Goal: Information Seeking & Learning: Check status

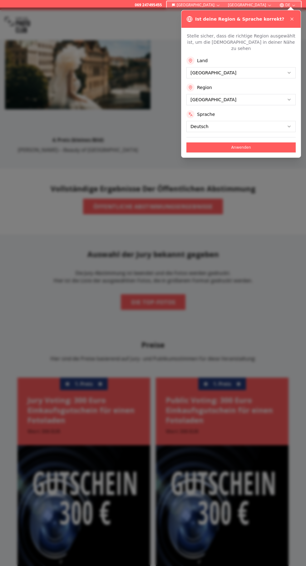
click at [264, 249] on div at bounding box center [153, 286] width 306 height 559
click at [292, 19] on icon at bounding box center [292, 19] width 2 height 2
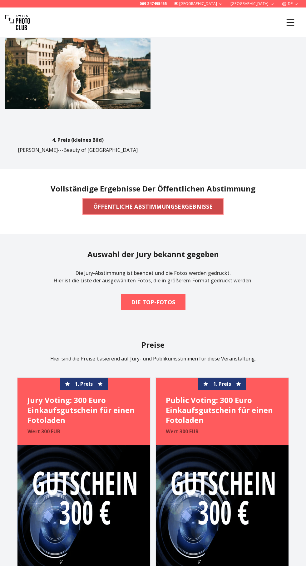
click at [173, 211] on b "ÖFFENTLICHE ABSTIMMUNGSERGEBNISSE" at bounding box center [152, 206] width 119 height 9
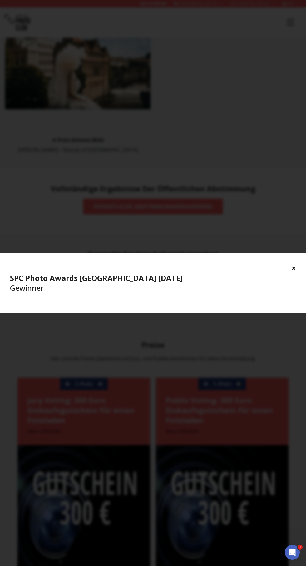
click at [74, 288] on h4 "SPC Photo Awards [GEOGRAPHIC_DATA] [DATE] Gewinner" at bounding box center [153, 283] width 286 height 20
click at [34, 290] on h4 "SPC Photo Awards [GEOGRAPHIC_DATA] [DATE] Gewinner" at bounding box center [153, 283] width 286 height 20
click at [178, 347] on div "× SPC Photo Awards [GEOGRAPHIC_DATA] [DATE] Gewinner" at bounding box center [153, 283] width 306 height 566
click at [294, 268] on button "×" at bounding box center [294, 268] width 4 height 10
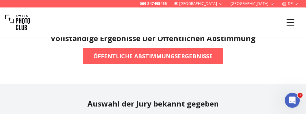
scroll to position [785, 0]
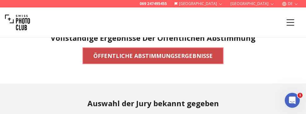
click at [186, 55] on b "ÖFFENTLICHE ABSTIMMUNGSERGEBNISSE" at bounding box center [152, 56] width 119 height 9
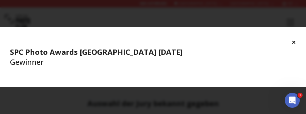
click at [123, 57] on b "SPC Photo Awards [GEOGRAPHIC_DATA] [DATE]" at bounding box center [96, 52] width 173 height 10
click at [32, 67] on h4 "SPC Photo Awards [GEOGRAPHIC_DATA] [DATE] Gewinner" at bounding box center [153, 57] width 286 height 20
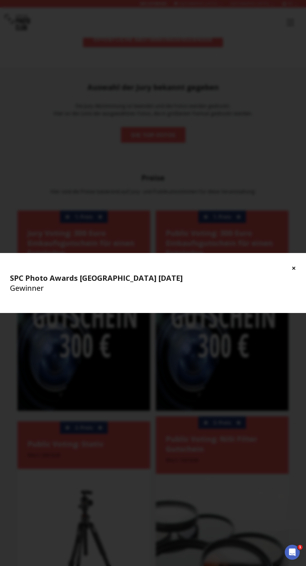
scroll to position [960, 0]
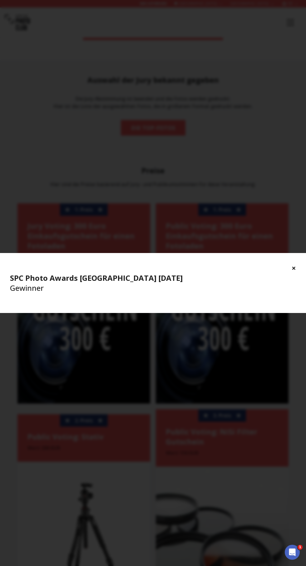
click at [294, 268] on button "×" at bounding box center [294, 268] width 4 height 10
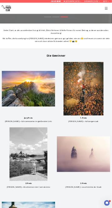
scroll to position [0, 0]
